Goal: Find contact information: Find contact information

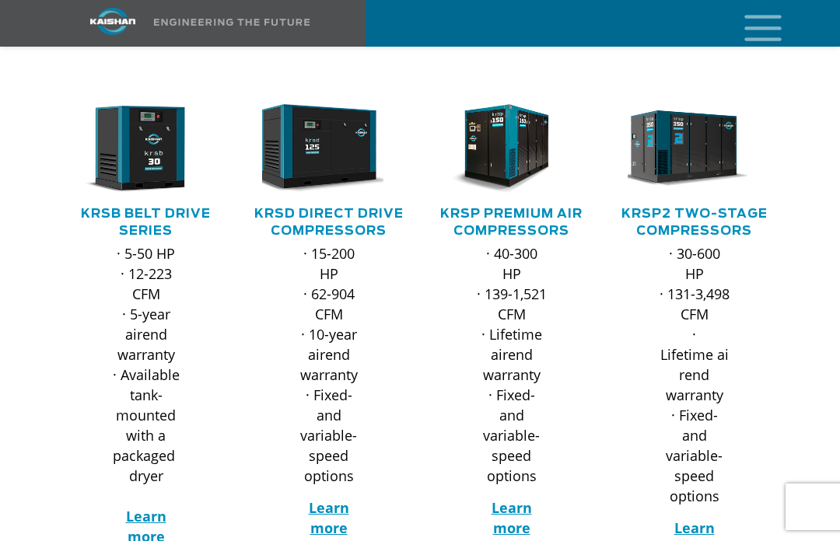
scroll to position [259, 0]
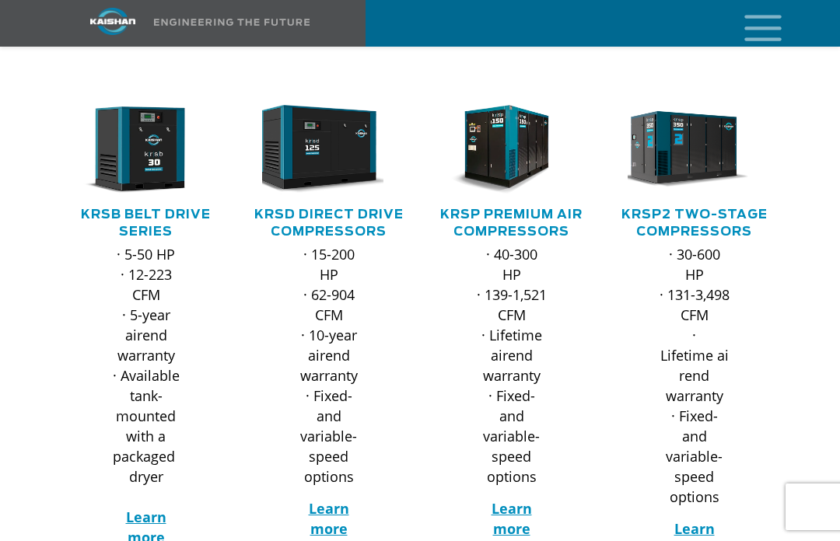
click at [141, 508] on strong "Learn more" at bounding box center [146, 527] width 40 height 39
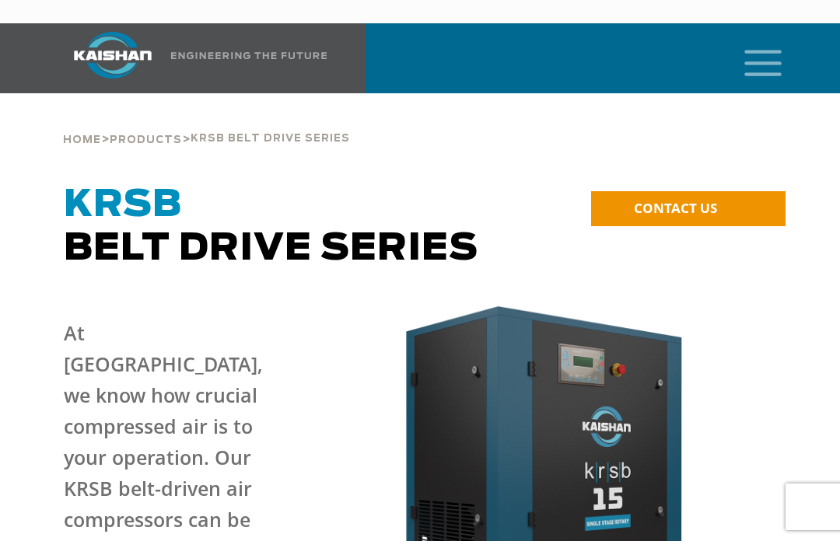
click at [755, 41] on icon "mobile menu" at bounding box center [763, 61] width 50 height 48
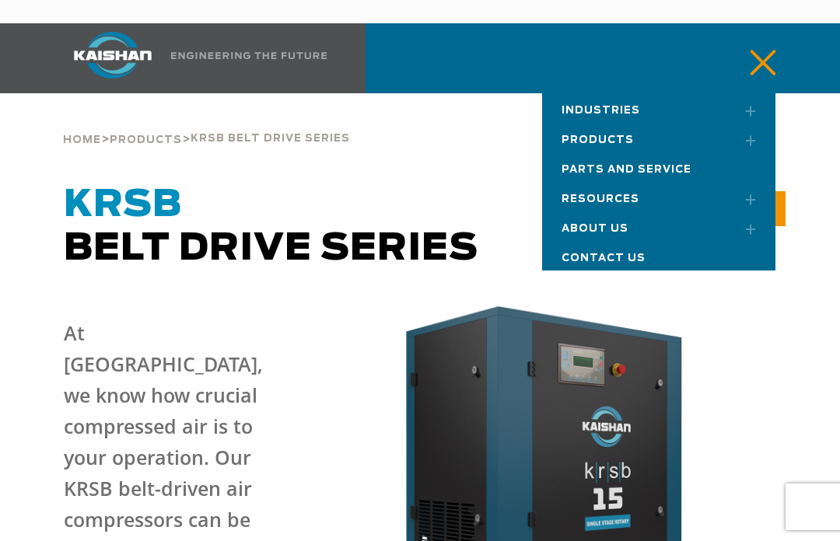
click at [754, 123] on link "Toggle submenu" at bounding box center [744, 140] width 39 height 34
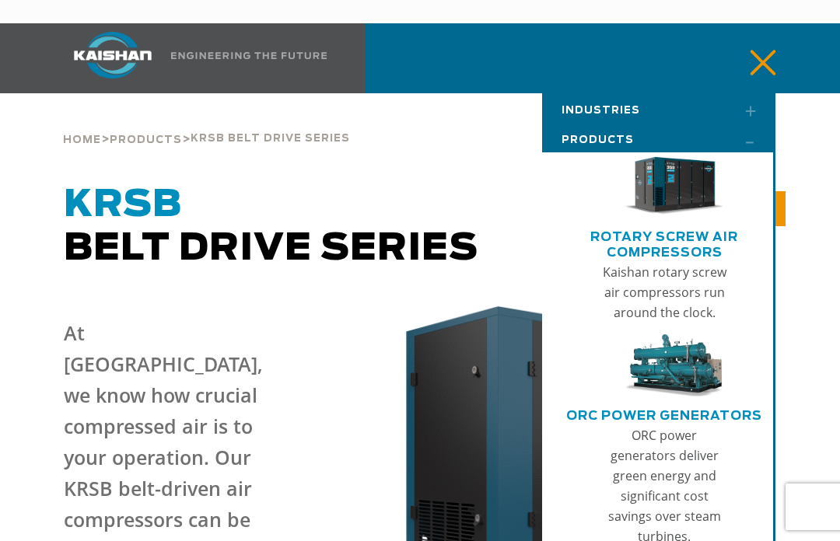
click at [768, 46] on icon "mobile menu" at bounding box center [763, 61] width 50 height 48
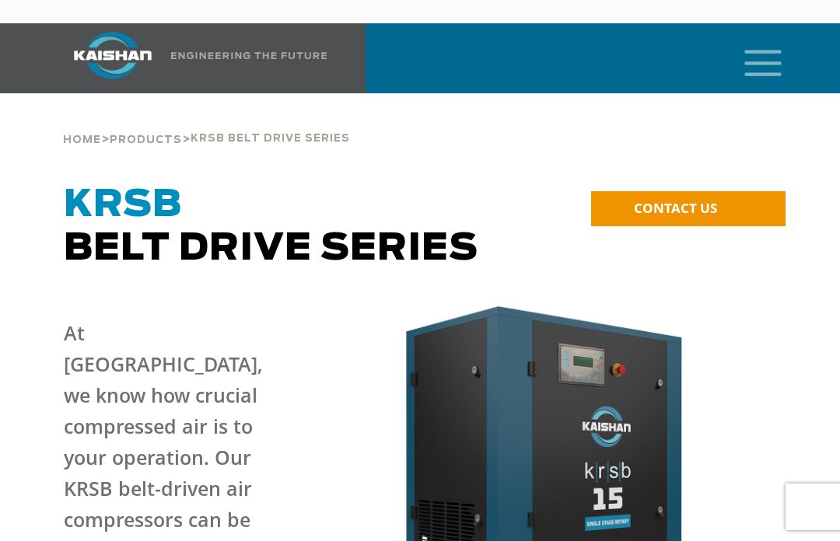
click at [695, 199] on span "CONTACT US" at bounding box center [675, 208] width 83 height 18
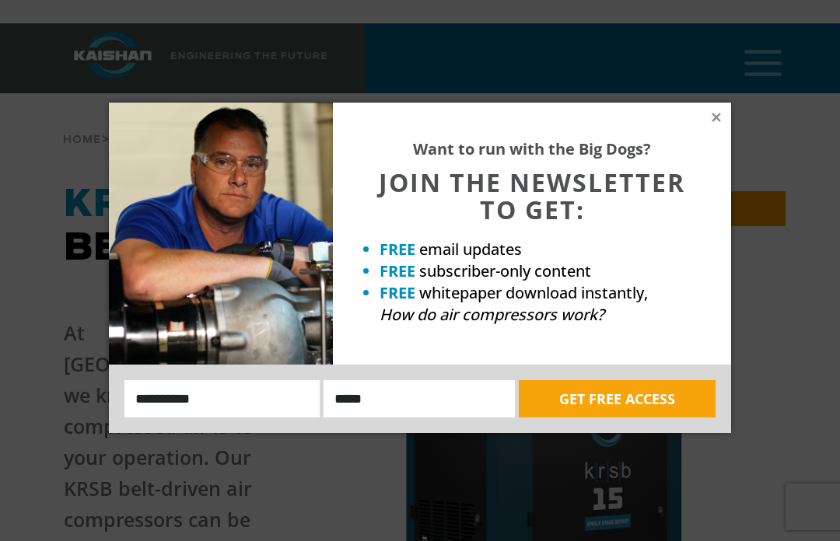
click at [715, 120] on icon at bounding box center [716, 117] width 9 height 9
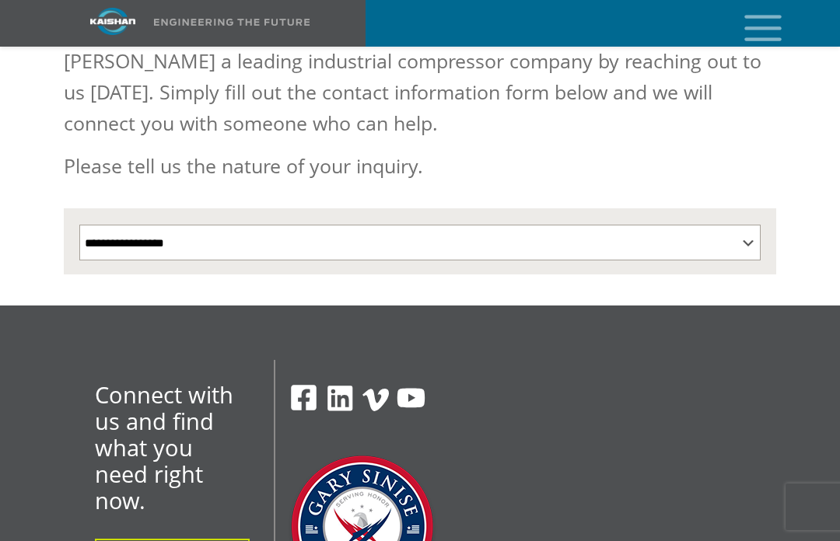
scroll to position [268, 0]
